Goal: Information Seeking & Learning: Learn about a topic

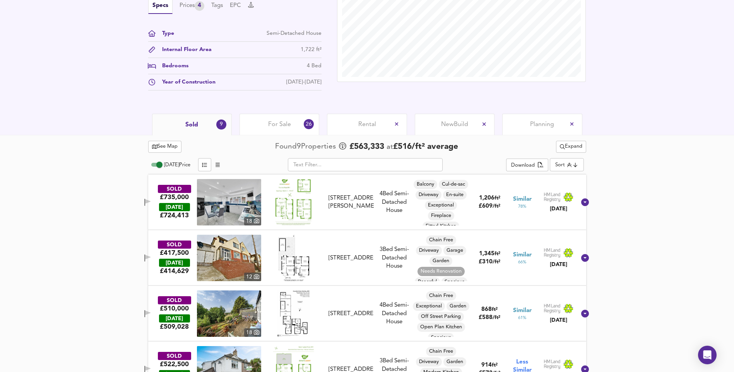
scroll to position [271, 0]
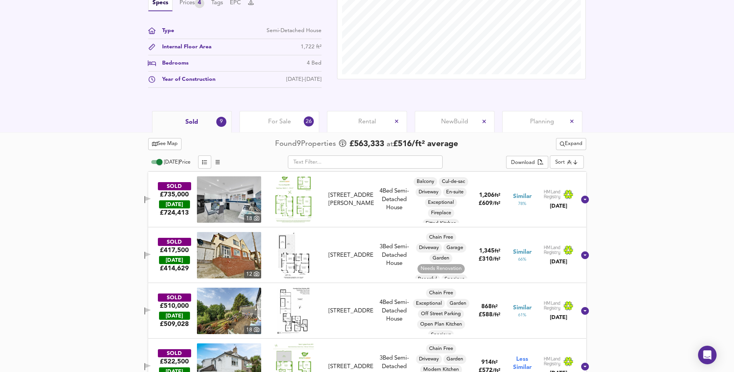
click at [232, 202] on img at bounding box center [229, 199] width 64 height 46
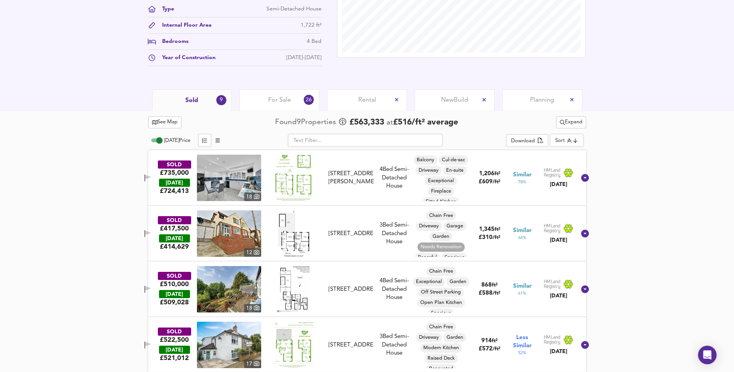
scroll to position [309, 0]
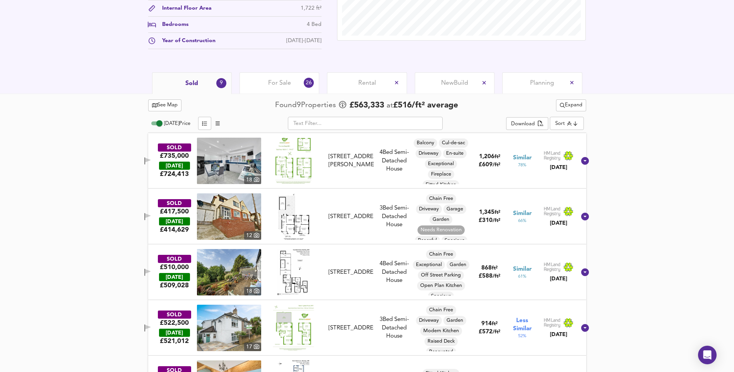
click at [290, 227] on img at bounding box center [294, 216] width 32 height 46
click at [307, 252] on img at bounding box center [293, 272] width 33 height 46
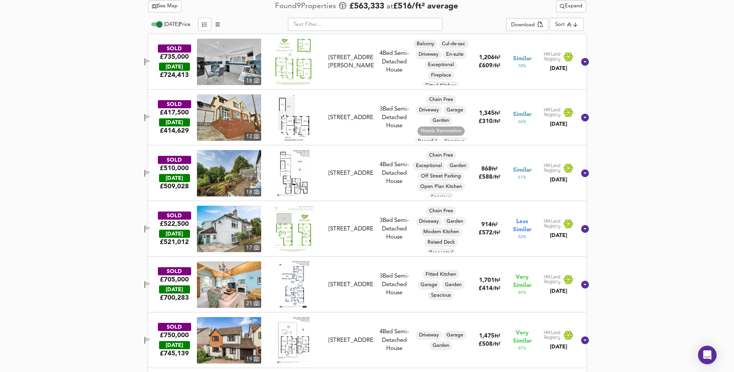
scroll to position [425, 0]
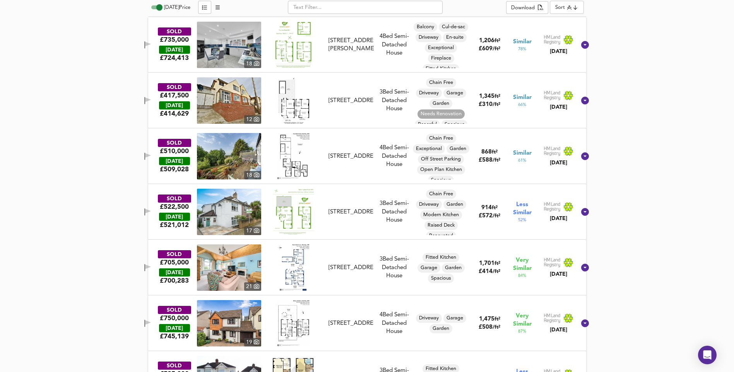
click at [302, 213] on img at bounding box center [293, 212] width 41 height 46
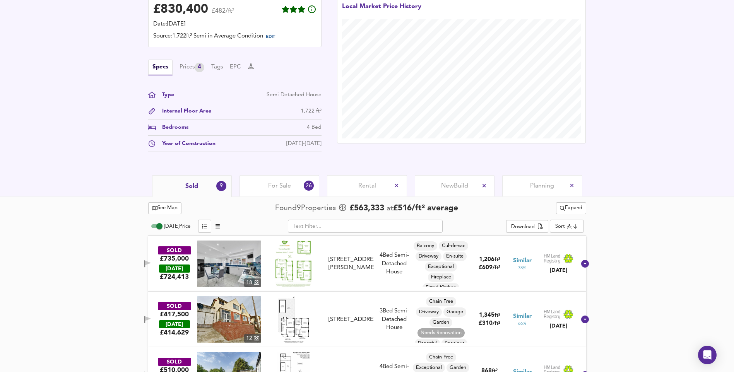
scroll to position [232, 0]
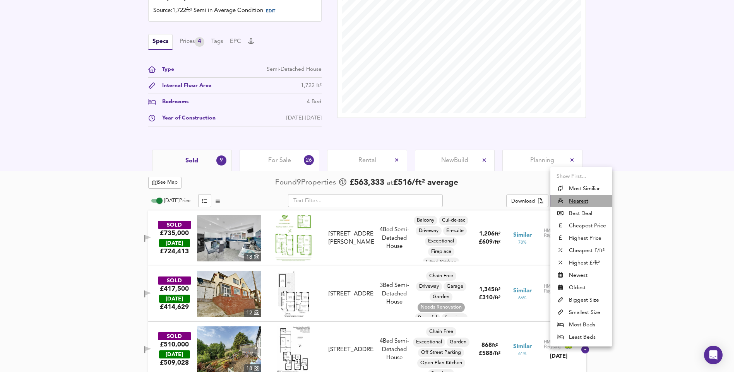
click at [574, 199] on u "Nearest" at bounding box center [578, 201] width 19 height 8
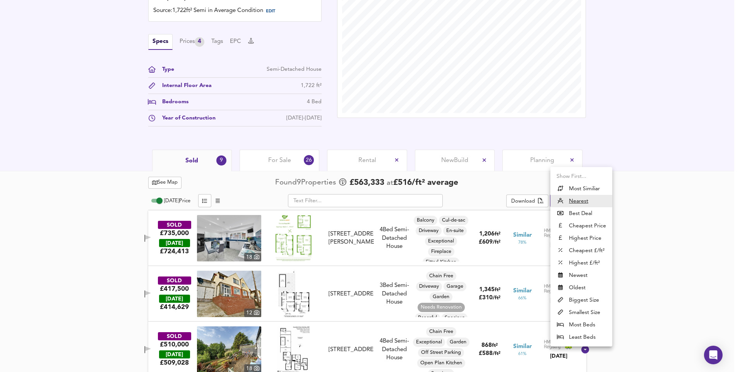
click at [584, 251] on li "Cheapest £/ft²" at bounding box center [581, 250] width 62 height 12
type input "lowppsf"
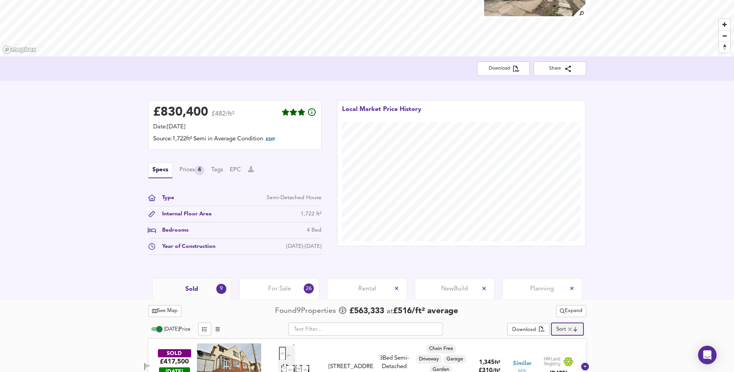
scroll to position [77, 0]
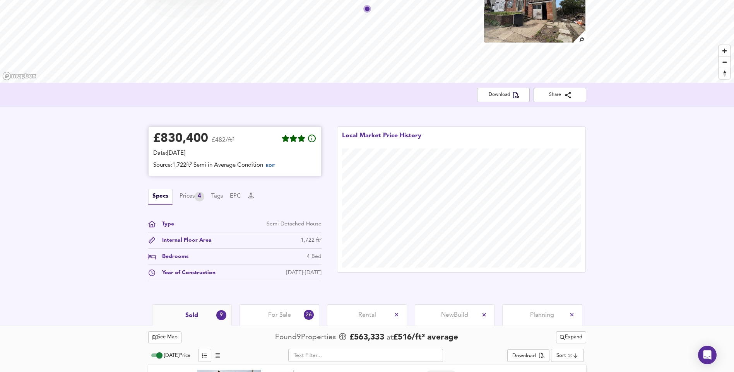
click at [274, 168] on span "EDIT" at bounding box center [270, 166] width 9 height 4
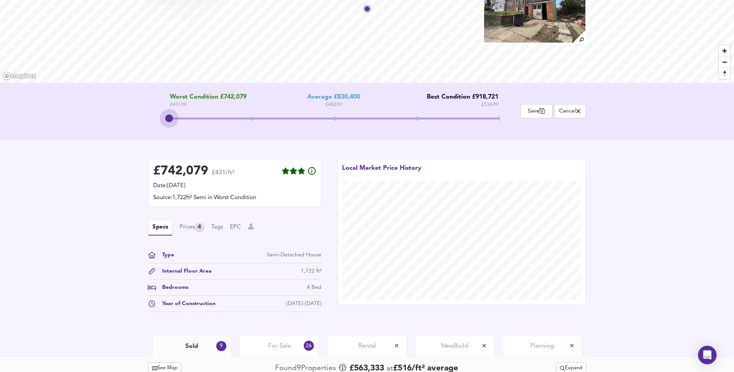
drag, startPoint x: 336, startPoint y: 118, endPoint x: 152, endPoint y: 117, distance: 183.7
click at [152, 117] on div "Worst Condition £742,079 £ 431 / ft² Average £830,400 £ 482 / ft² Best Conditio…" at bounding box center [334, 111] width 372 height 35
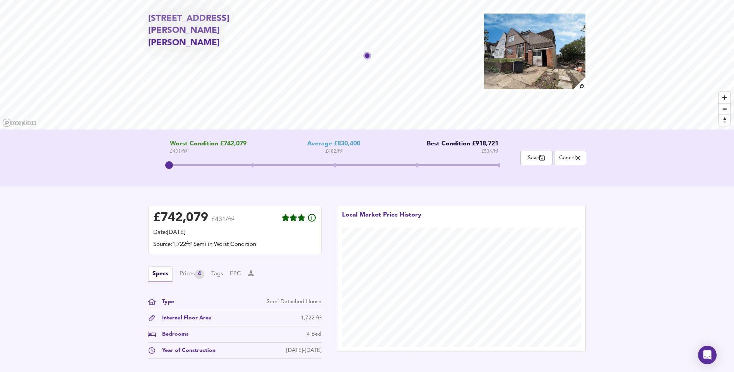
scroll to position [0, 0]
